Goal: Task Accomplishment & Management: Use online tool/utility

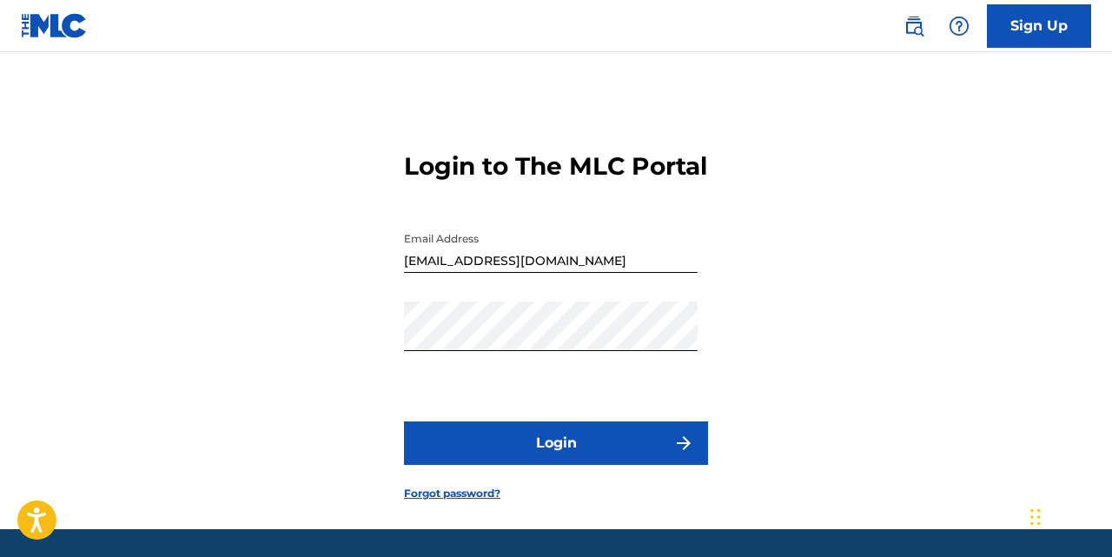
click at [529, 465] on button "Login" at bounding box center [556, 442] width 304 height 43
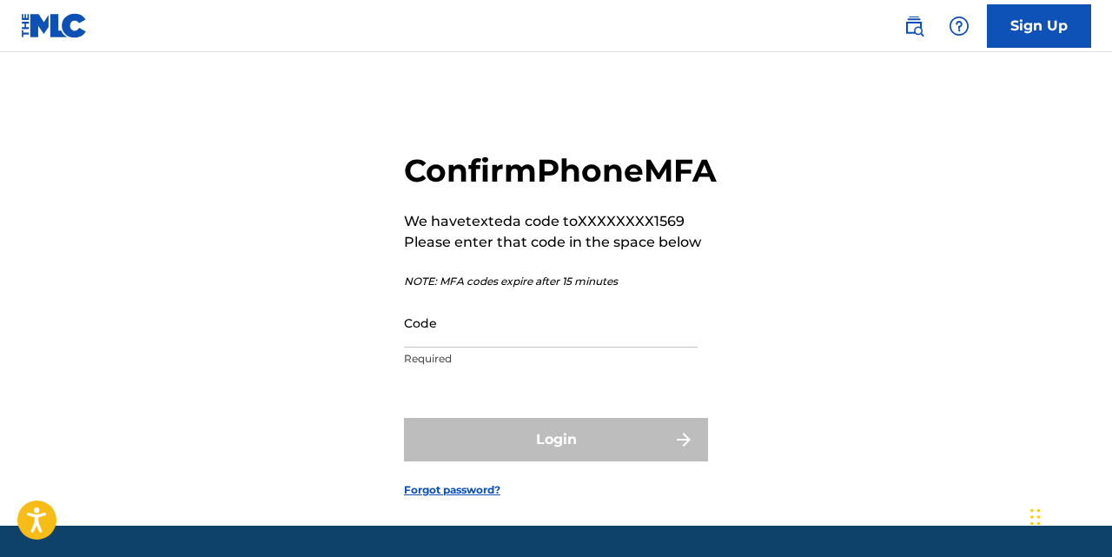
click at [467, 347] on input "Code" at bounding box center [551, 323] width 294 height 50
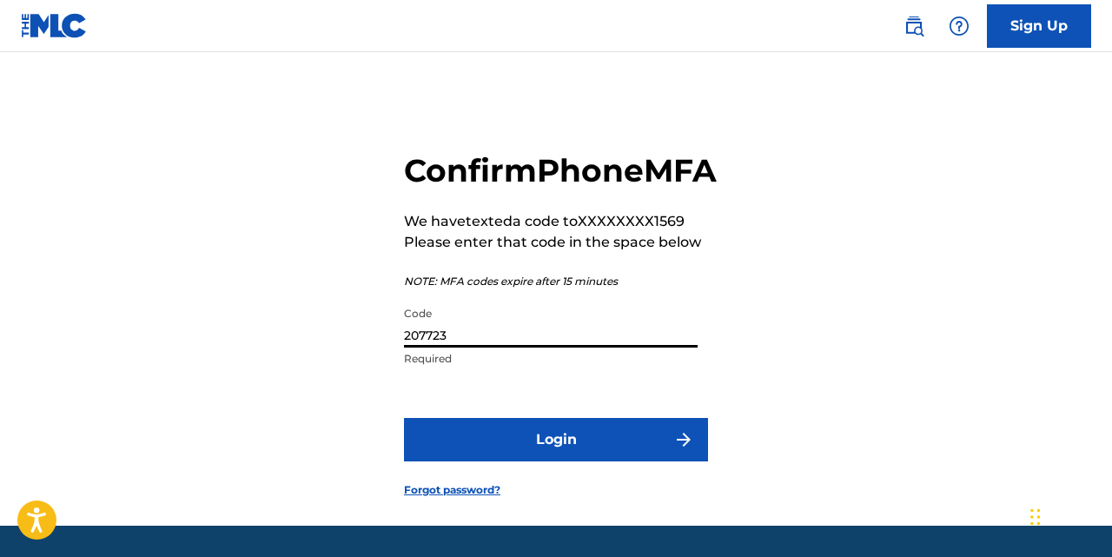
type input "207723"
click at [404, 418] on button "Login" at bounding box center [556, 439] width 304 height 43
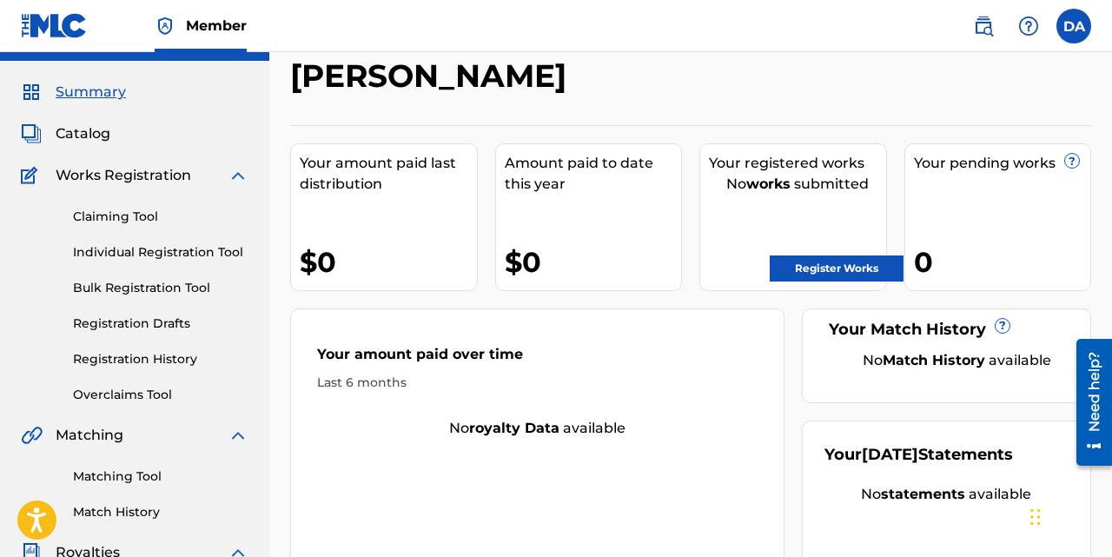
scroll to position [33, 0]
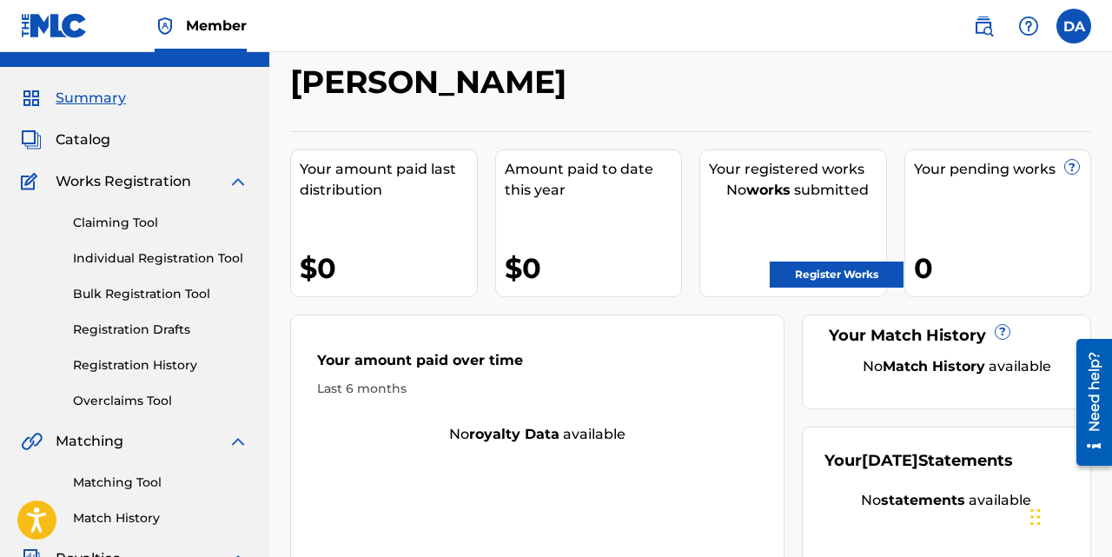
click at [142, 230] on link "Claiming Tool" at bounding box center [160, 223] width 175 height 18
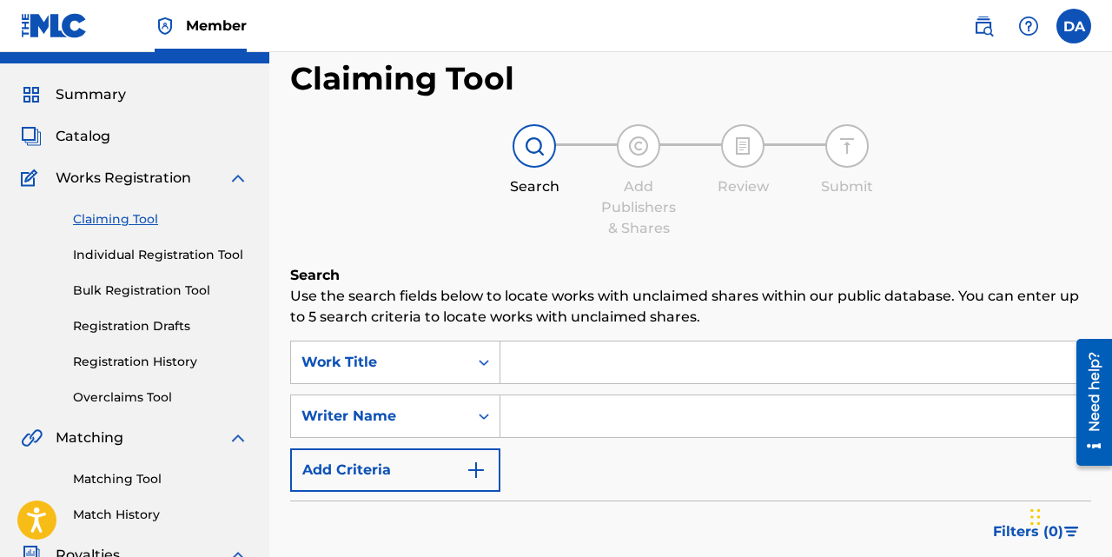
scroll to position [44, 0]
